Goal: Find specific page/section: Find specific page/section

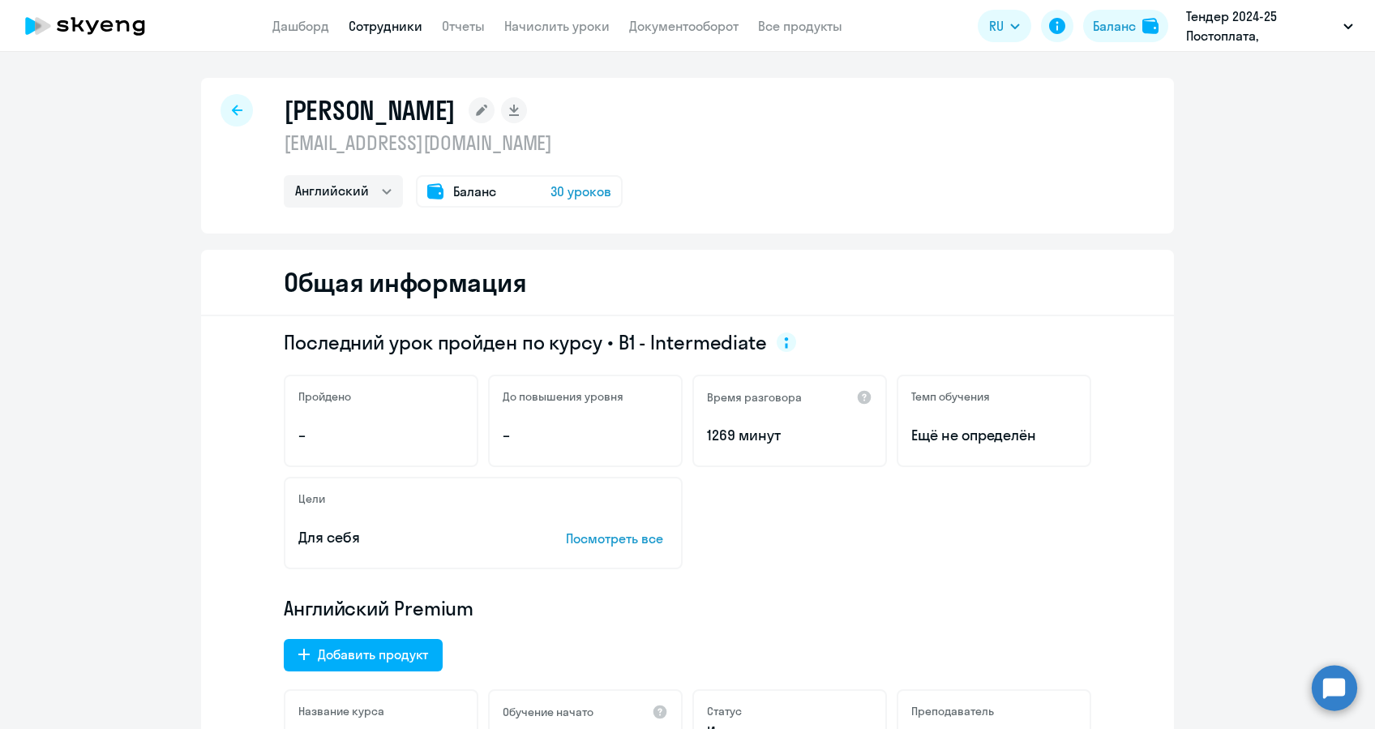
select select "english"
click at [294, 26] on link "Дашборд" at bounding box center [300, 26] width 57 height 16
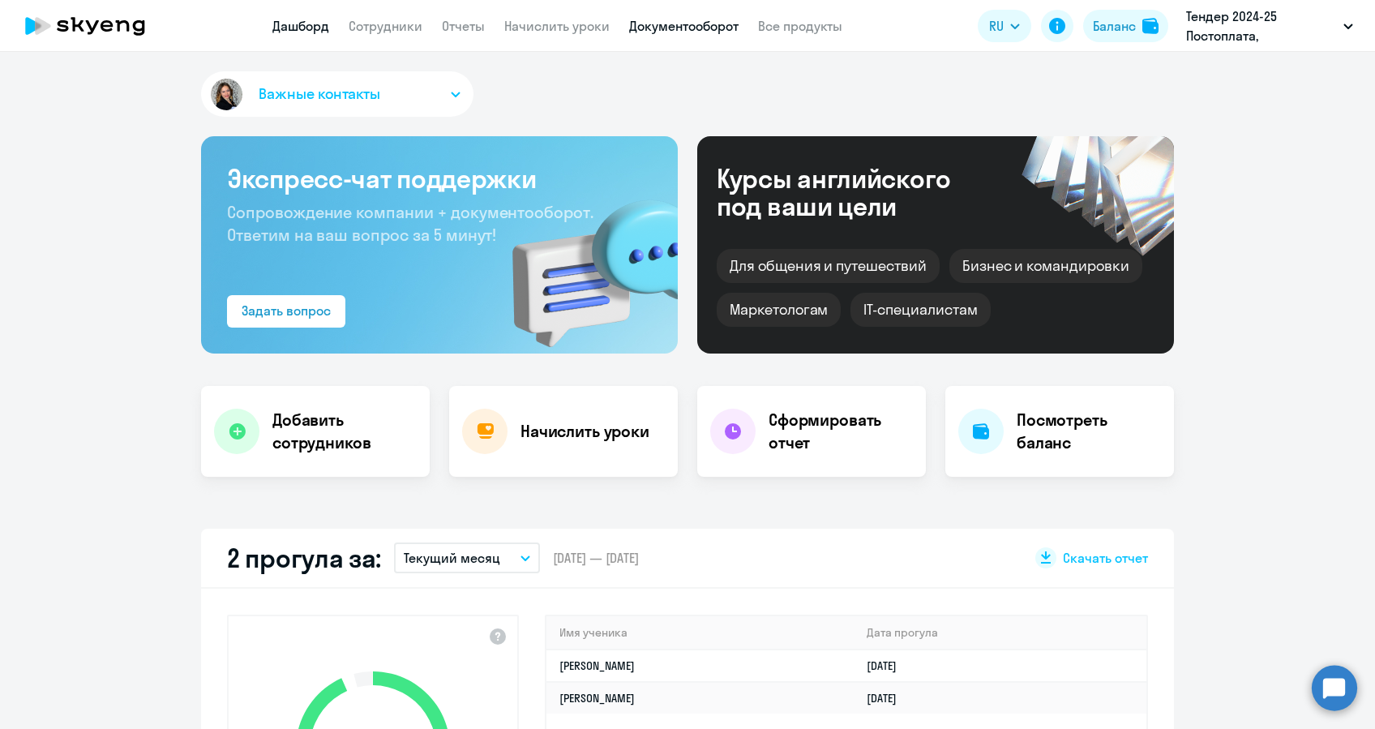
click at [664, 21] on link "Документооборот" at bounding box center [683, 26] width 109 height 16
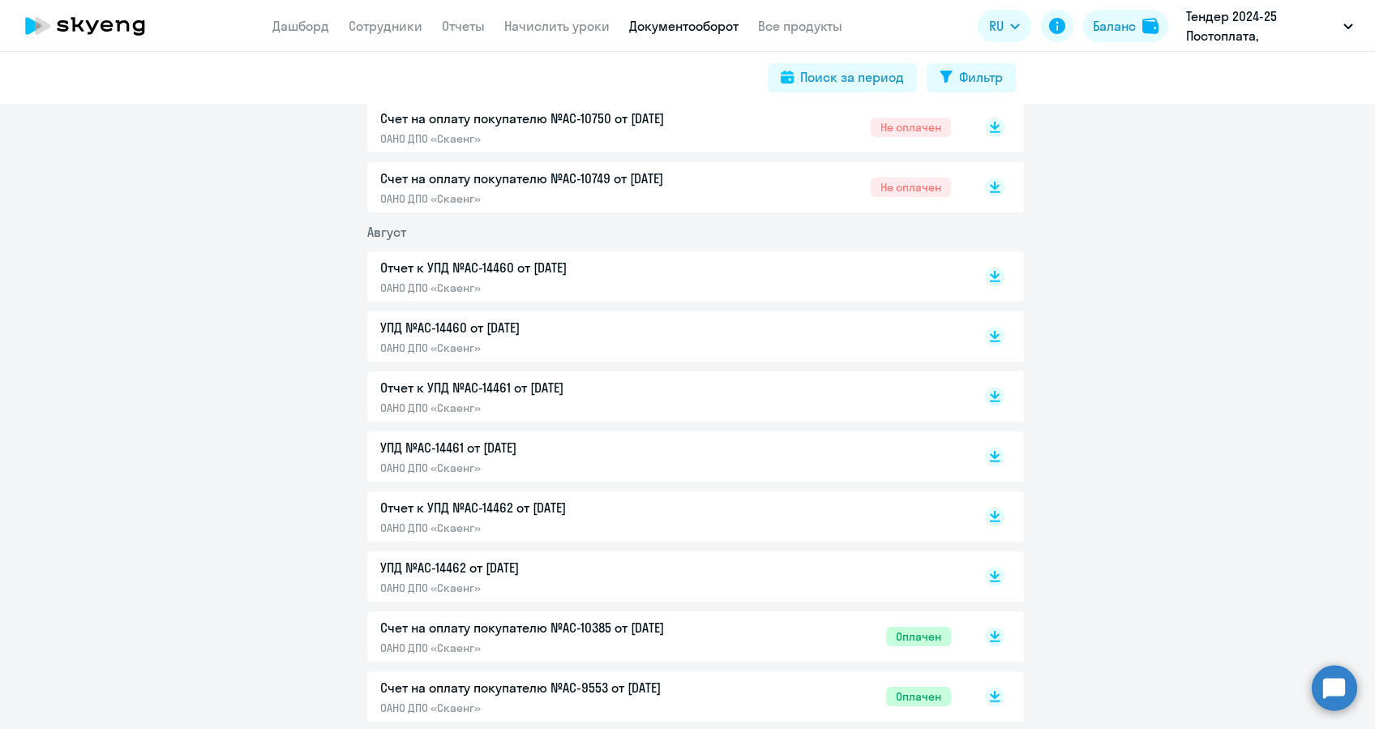
scroll to position [540, 0]
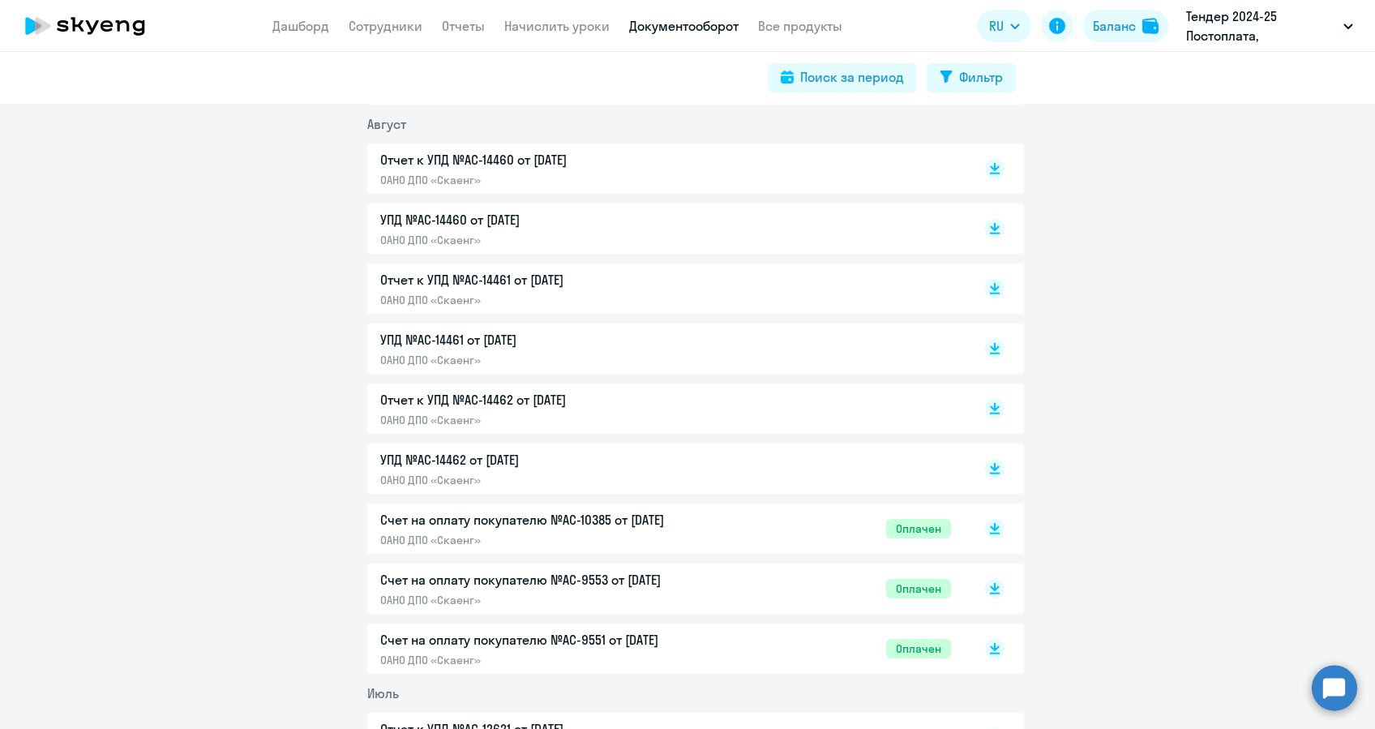
click at [536, 462] on p "УПД №AC-14462 от [DATE]" at bounding box center [550, 459] width 340 height 19
click at [430, 413] on p "ОАНО ДПО «Скаенг»" at bounding box center [550, 420] width 340 height 15
click at [482, 335] on p "УПД №AC-14461 от [DATE]" at bounding box center [550, 339] width 340 height 19
click at [417, 297] on p "ОАНО ДПО «Скаенг»" at bounding box center [550, 300] width 340 height 15
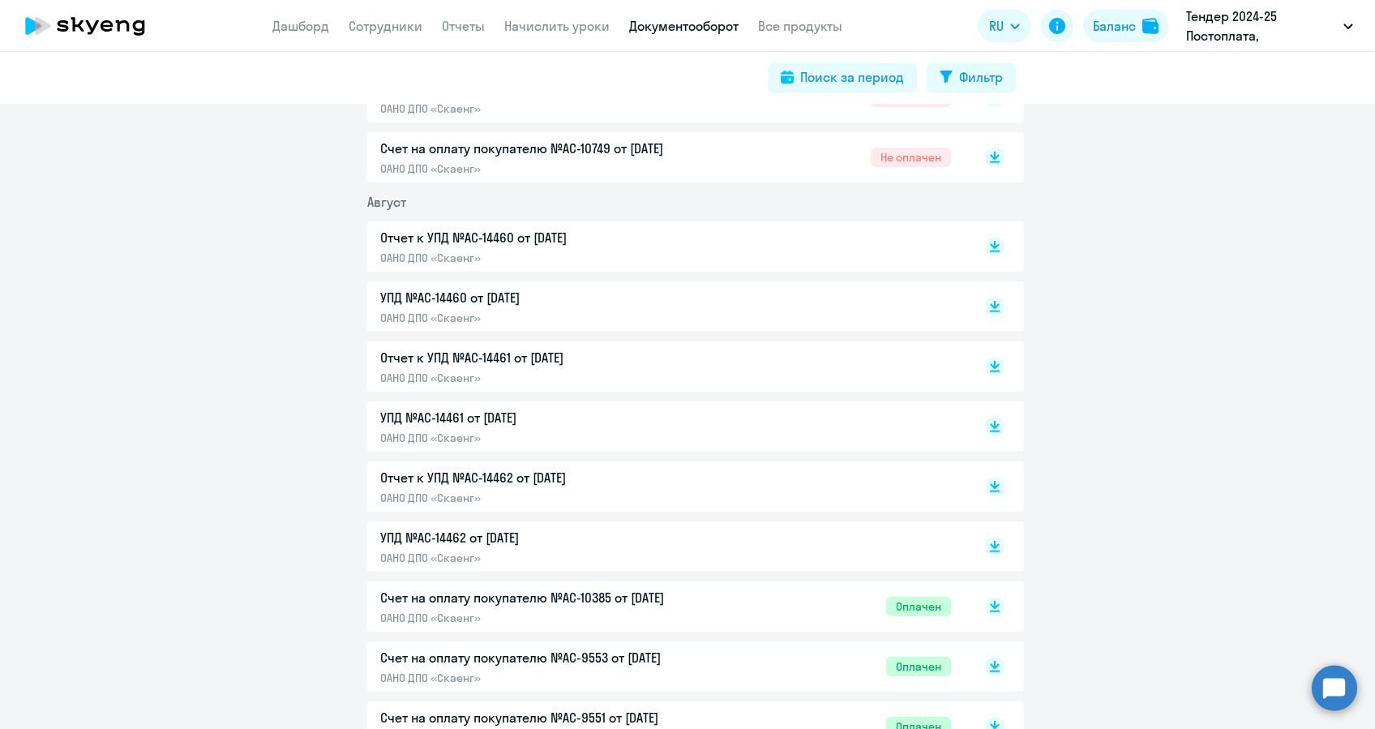
scroll to position [432, 0]
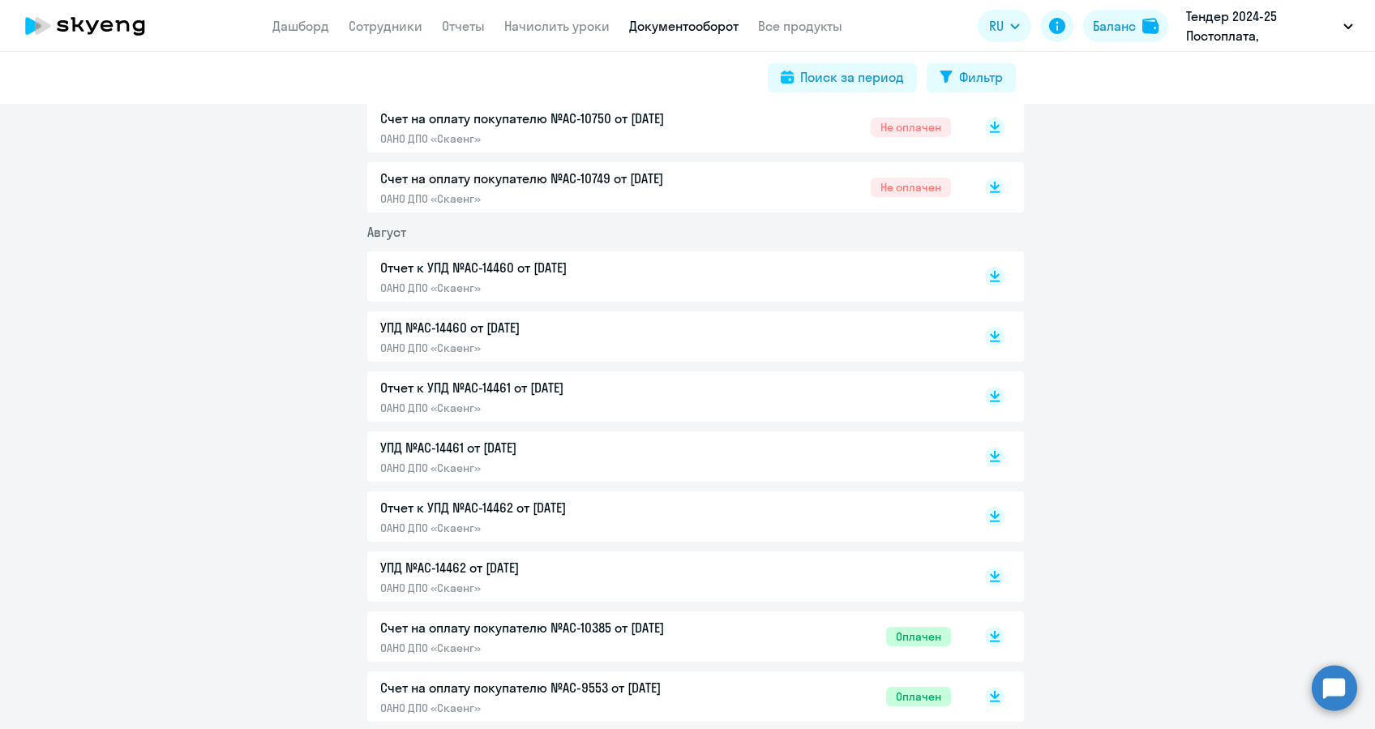
click at [442, 339] on div "УПД №AC-14460 от [DATE] ОАНО ДПО «Скаенг»" at bounding box center [550, 336] width 340 height 37
click at [413, 280] on p "ОАНО ДПО «Скаенг»" at bounding box center [550, 287] width 340 height 15
